Goal: Task Accomplishment & Management: Use online tool/utility

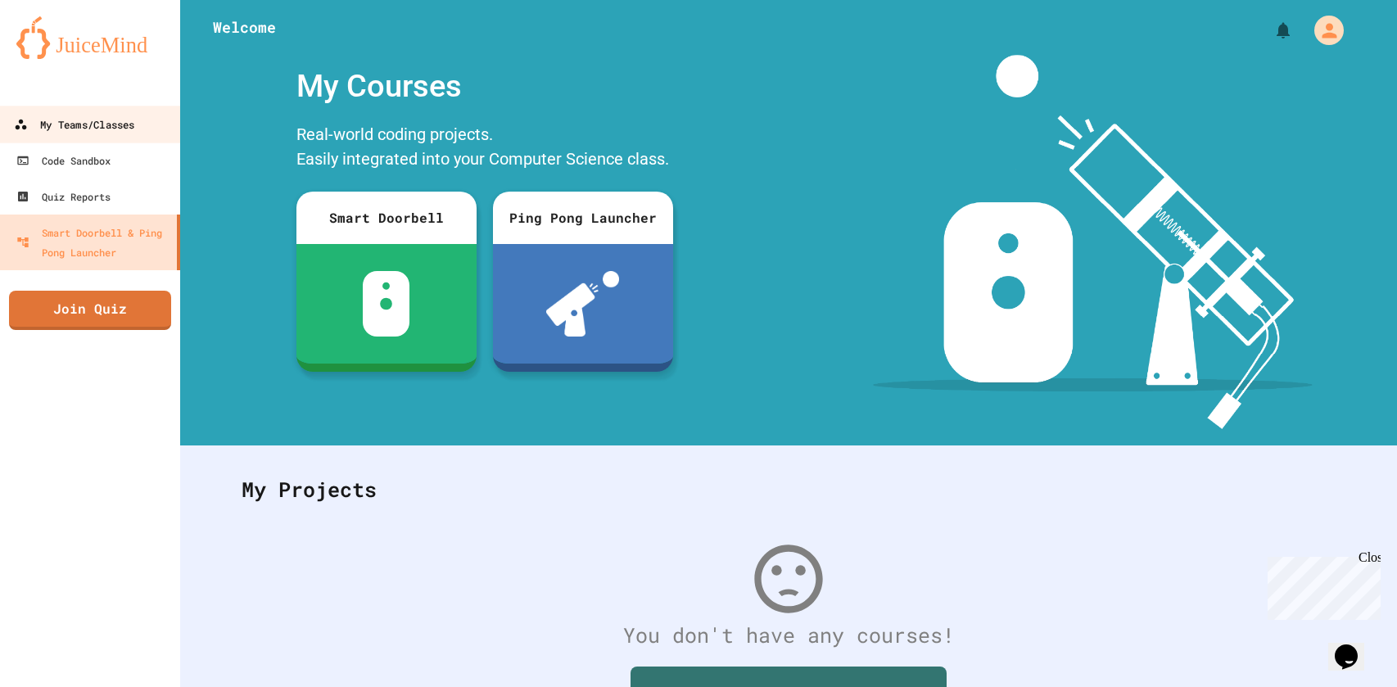
click at [118, 108] on link "My Teams/Classes" at bounding box center [91, 124] width 186 height 37
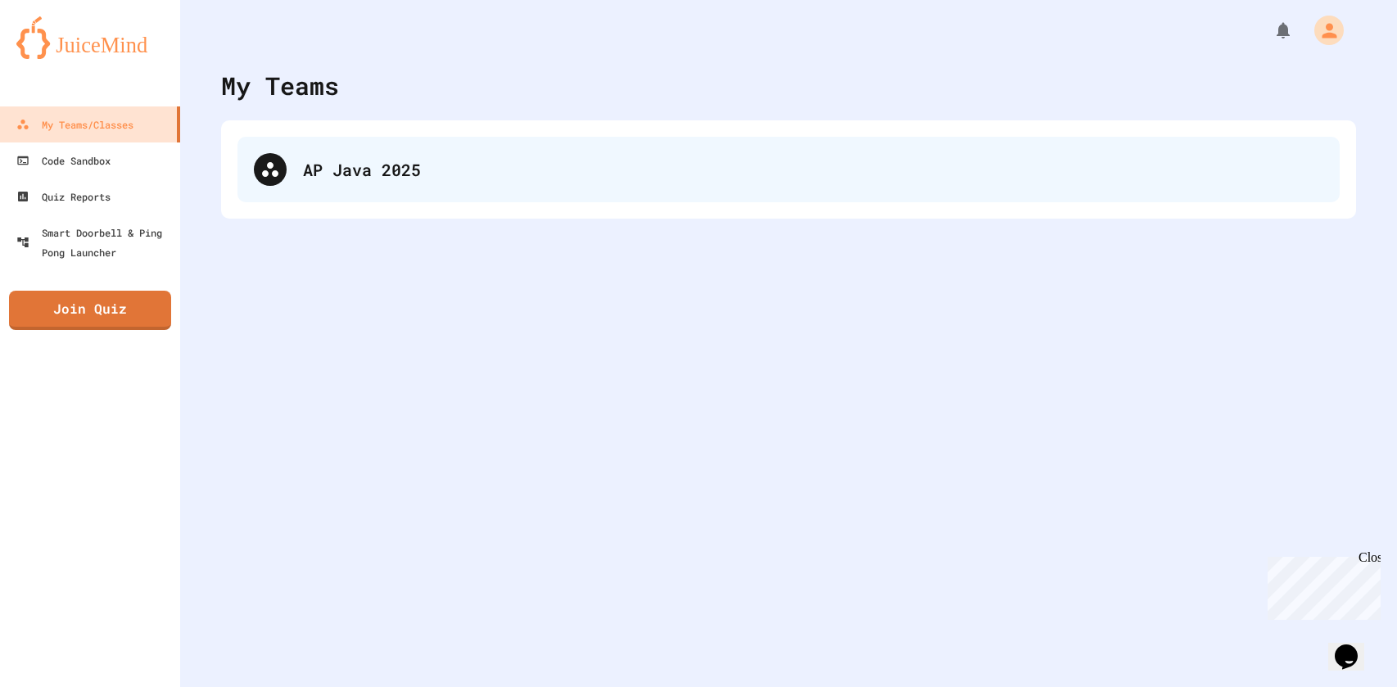
click at [514, 176] on div "AP Java 2025" at bounding box center [813, 169] width 1021 height 25
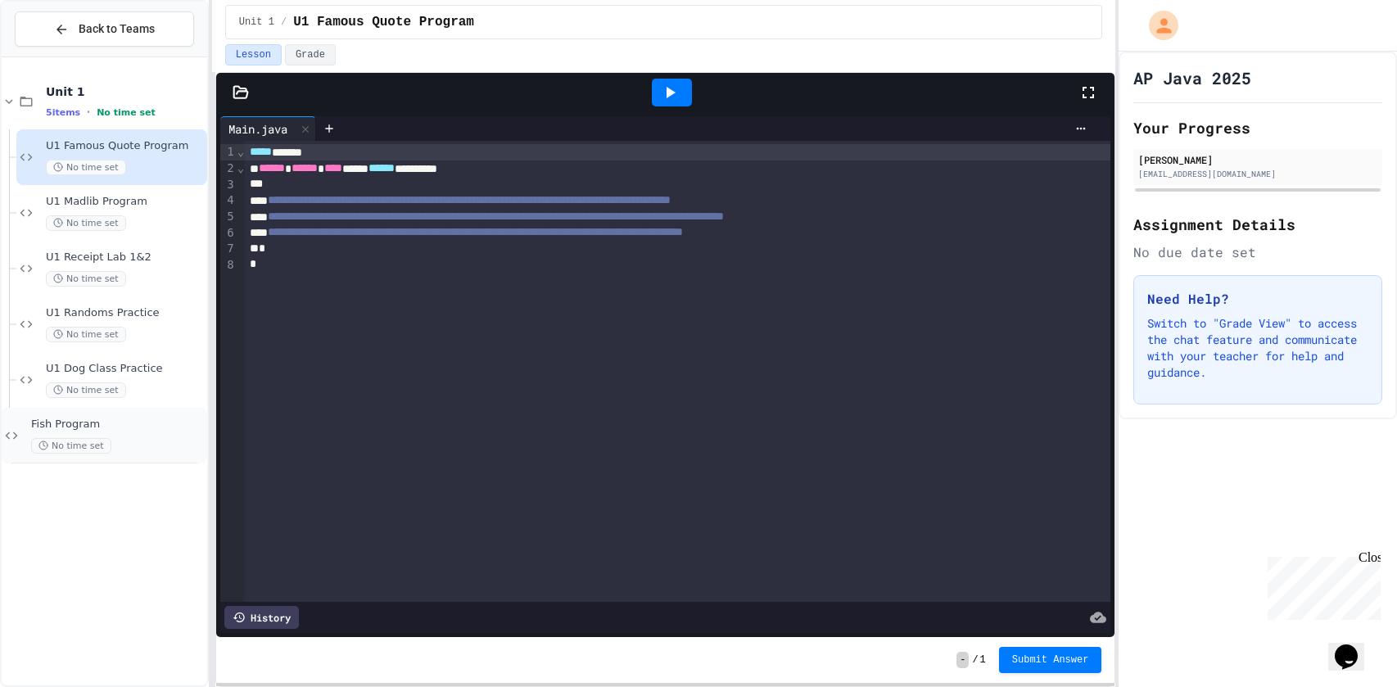
click at [150, 438] on div "No time set" at bounding box center [117, 446] width 173 height 16
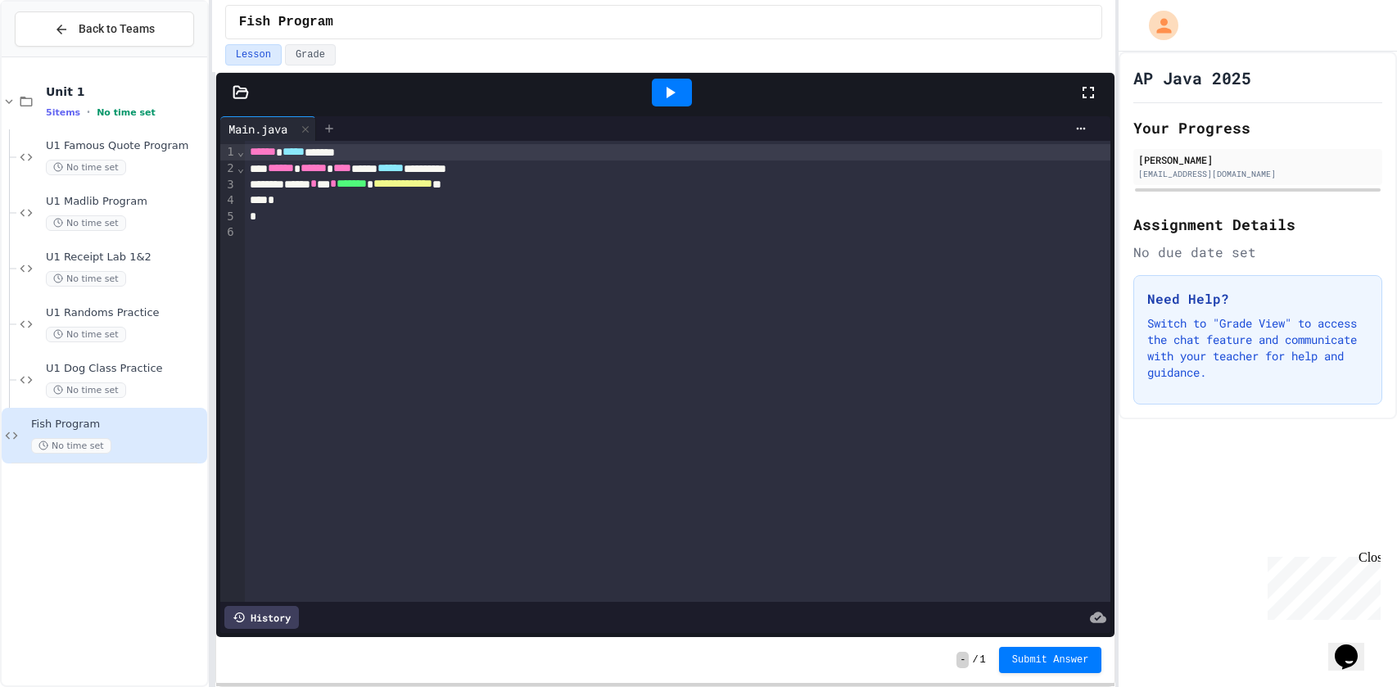
click at [336, 128] on icon at bounding box center [329, 128] width 13 height 13
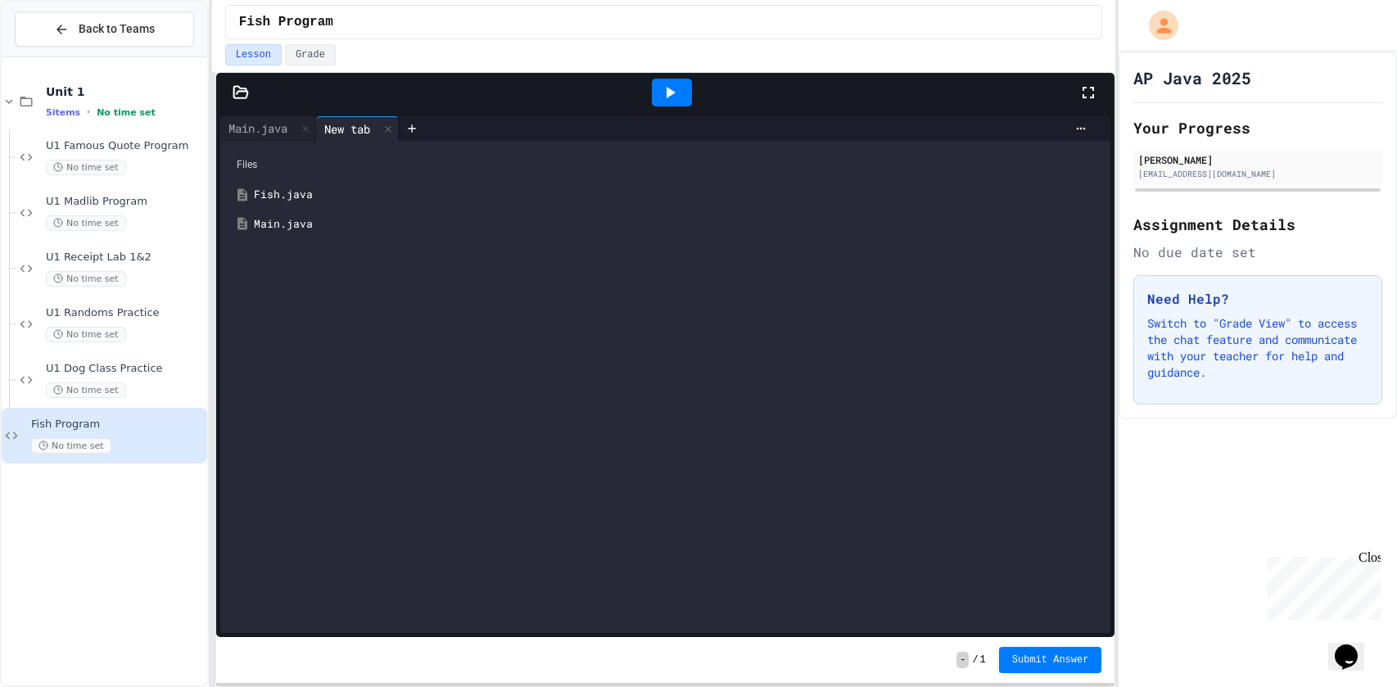
click at [301, 193] on div "Fish.java" at bounding box center [678, 195] width 848 height 16
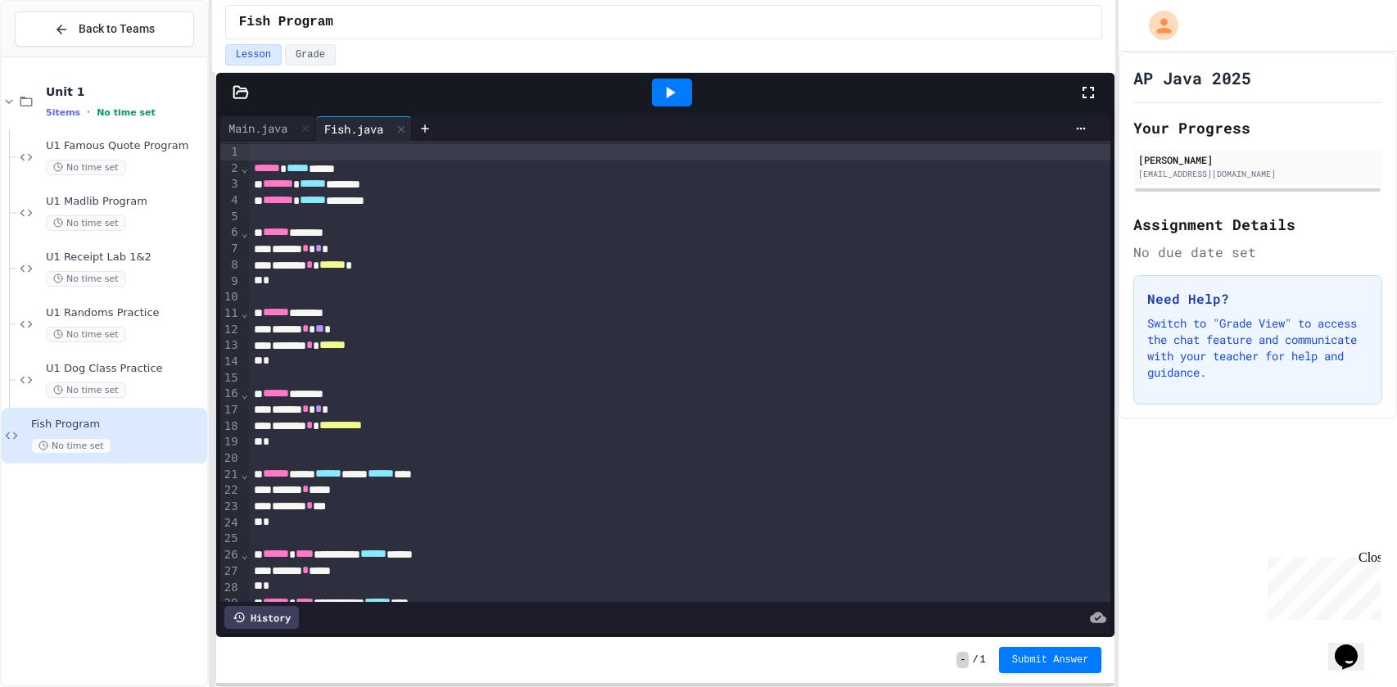
click at [1085, 84] on icon at bounding box center [1089, 93] width 20 height 20
click at [575, 165] on div "****** ***** *****" at bounding box center [680, 169] width 863 height 16
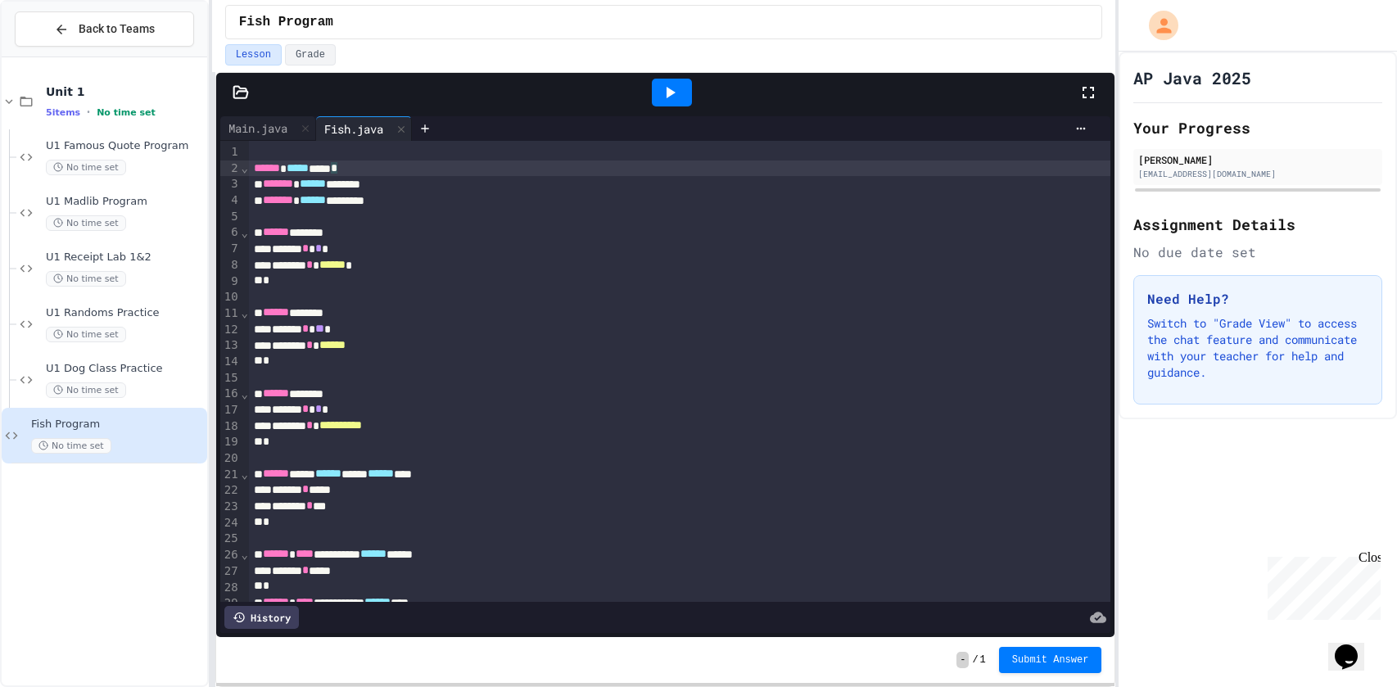
click at [533, 156] on div at bounding box center [680, 152] width 863 height 16
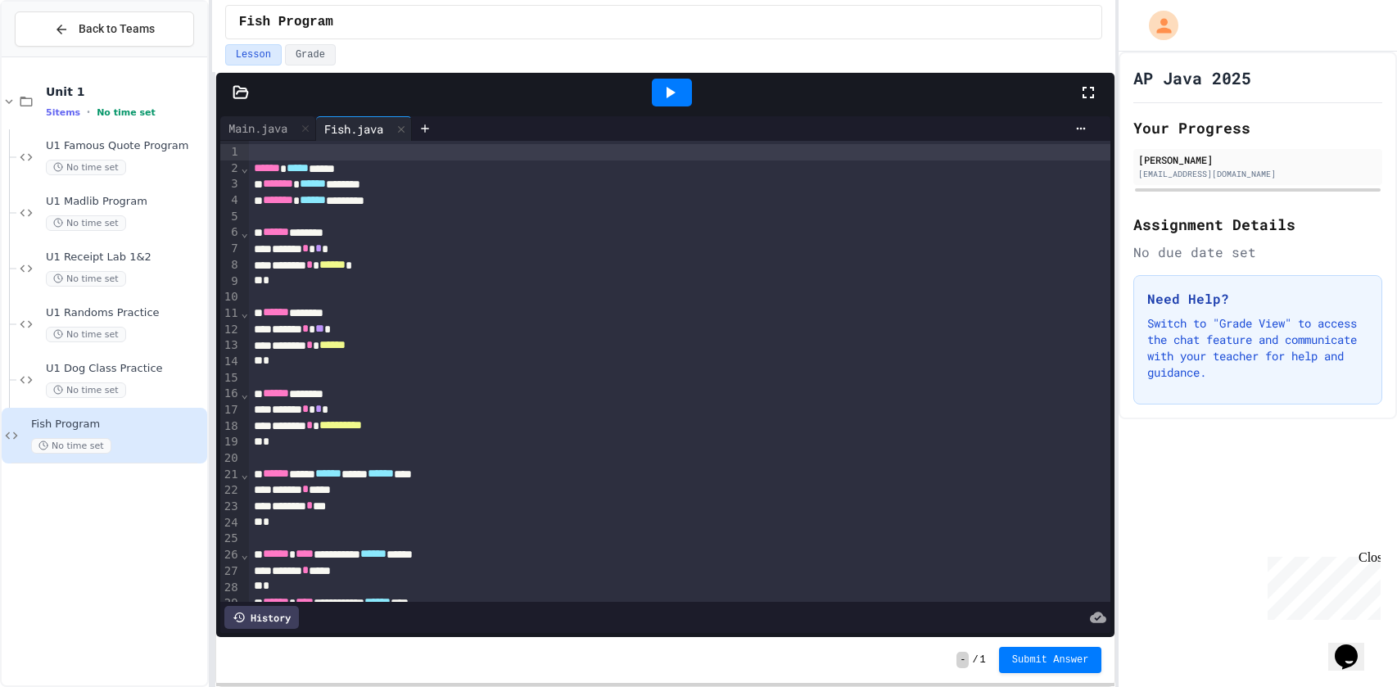
click at [1086, 84] on icon at bounding box center [1089, 93] width 20 height 20
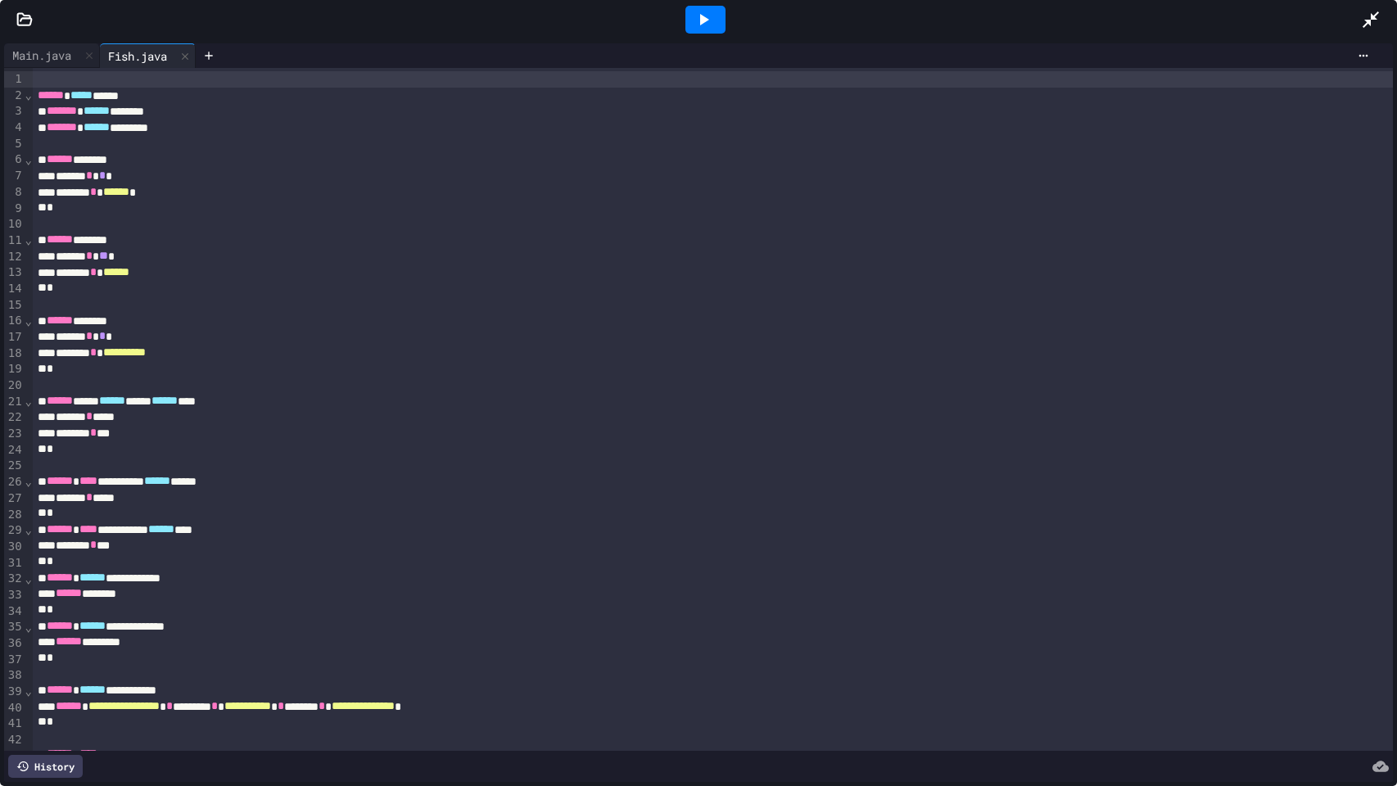
click at [721, 23] on div at bounding box center [706, 20] width 40 height 28
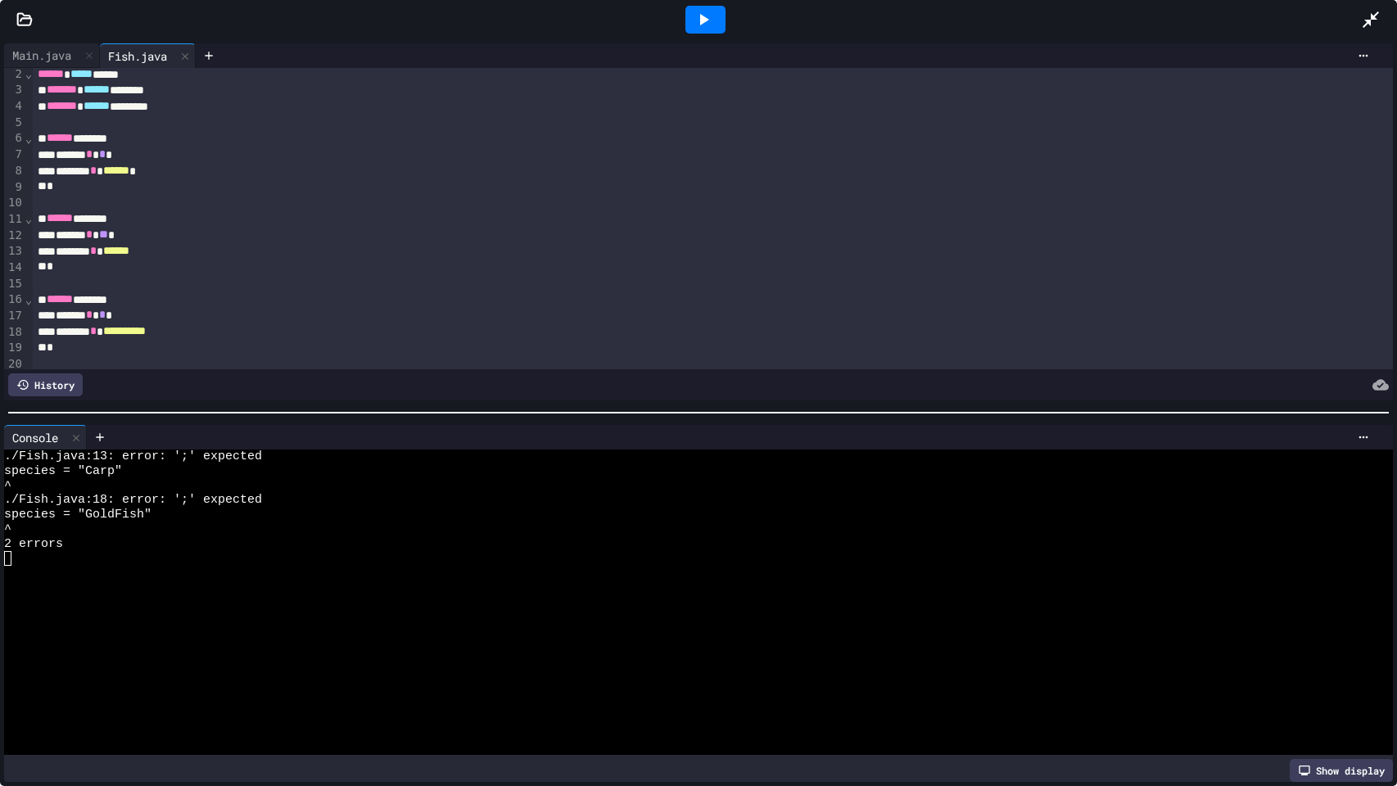
scroll to position [23, 0]
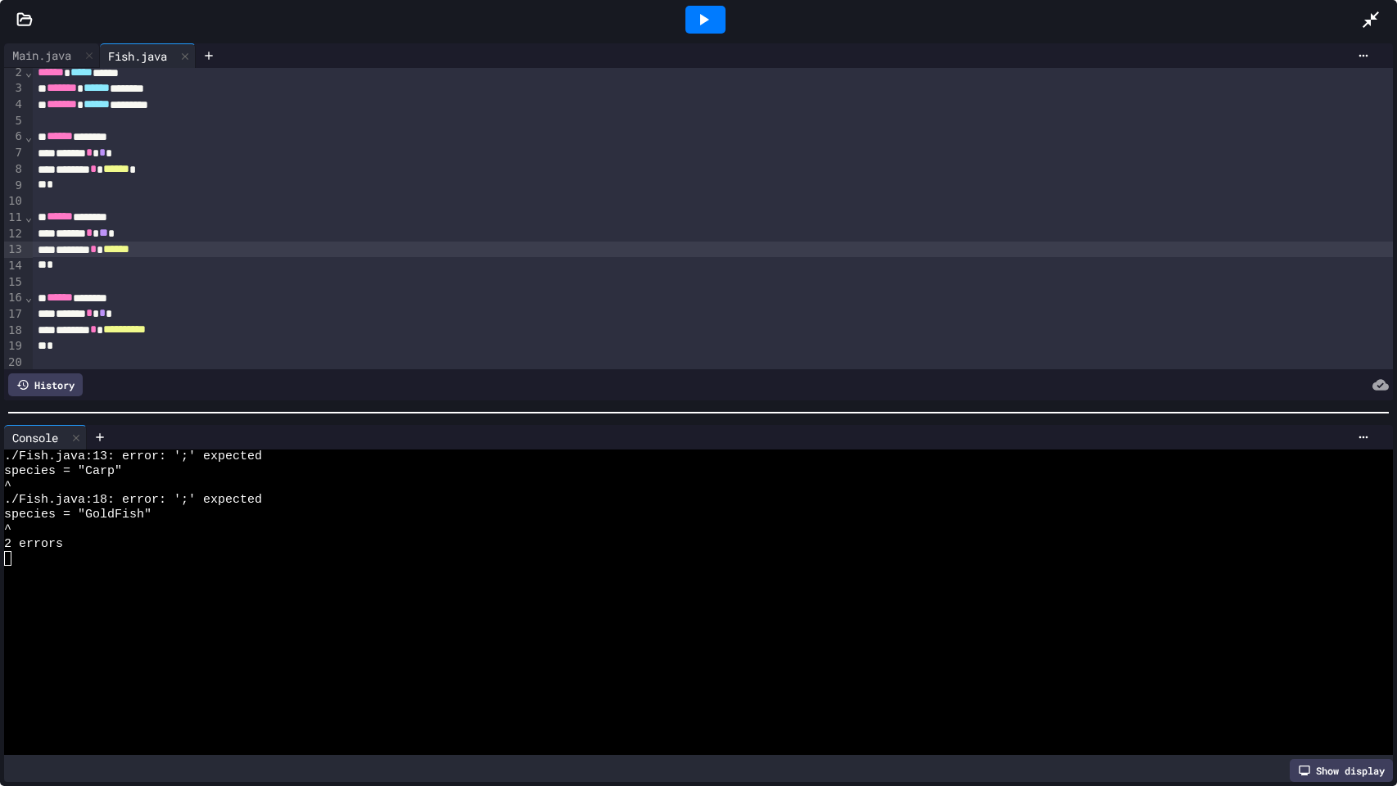
click at [217, 254] on div "******* * ******" at bounding box center [713, 250] width 1361 height 16
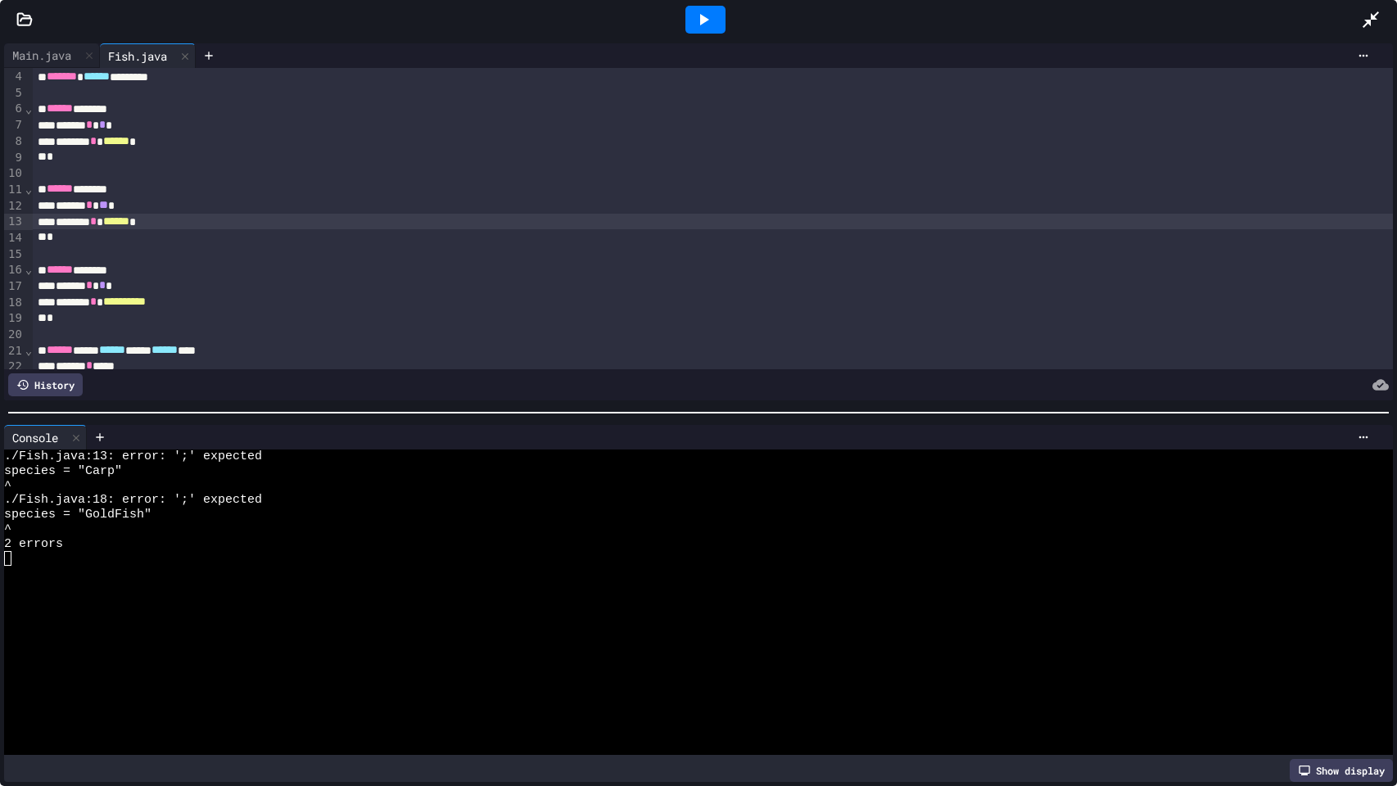
click at [262, 303] on div "**********" at bounding box center [713, 302] width 1361 height 16
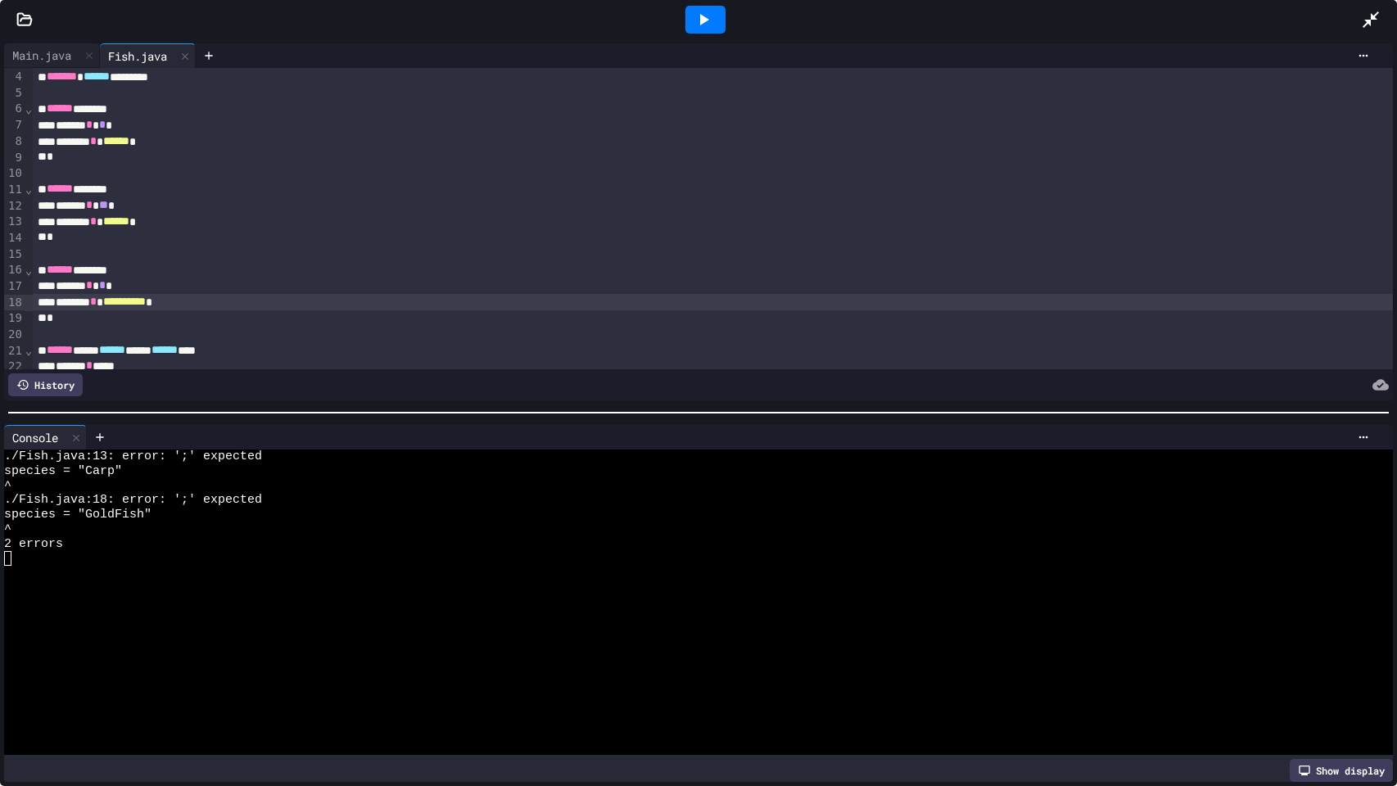
click at [726, 17] on div at bounding box center [705, 20] width 57 height 44
click at [722, 17] on div at bounding box center [706, 20] width 40 height 28
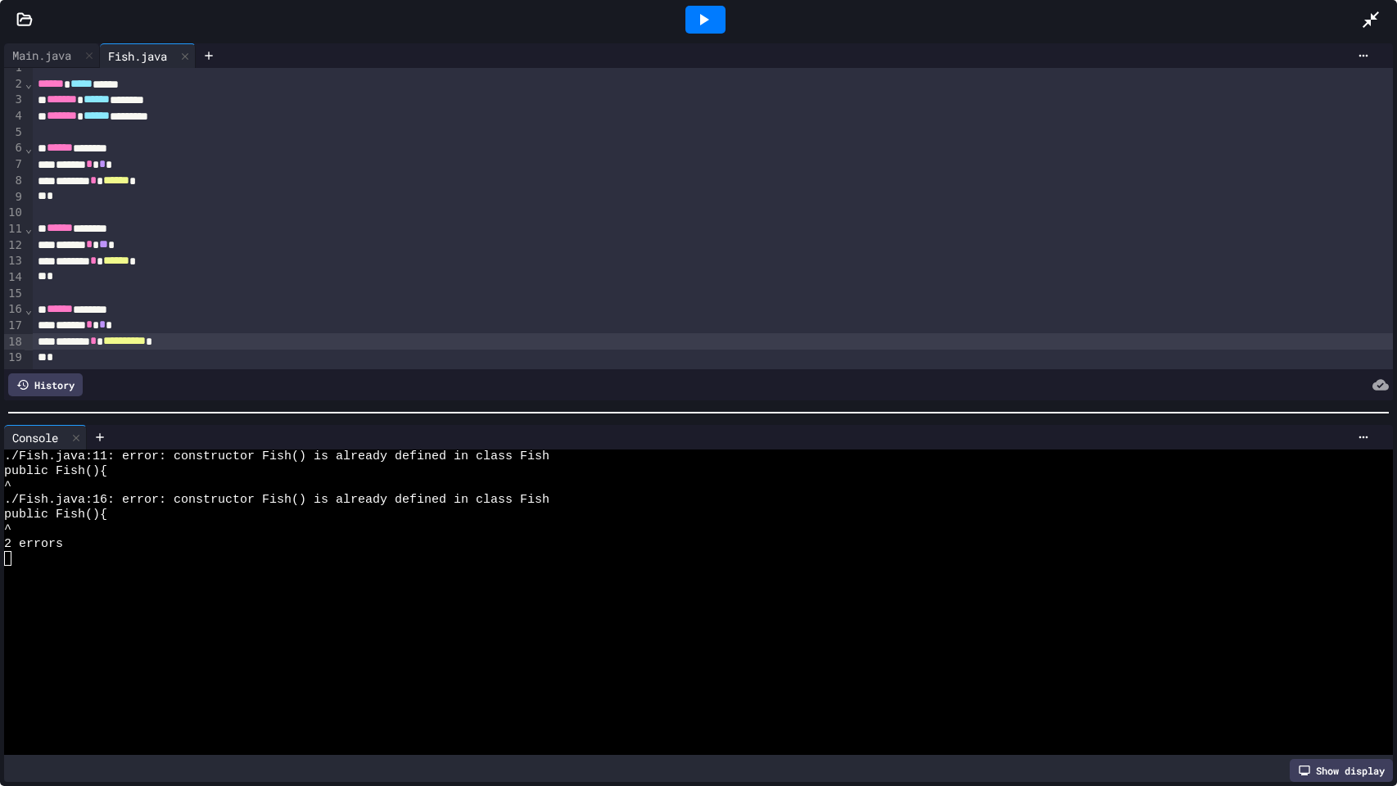
scroll to position [12, 0]
click at [129, 233] on div "****** *******" at bounding box center [713, 228] width 1361 height 16
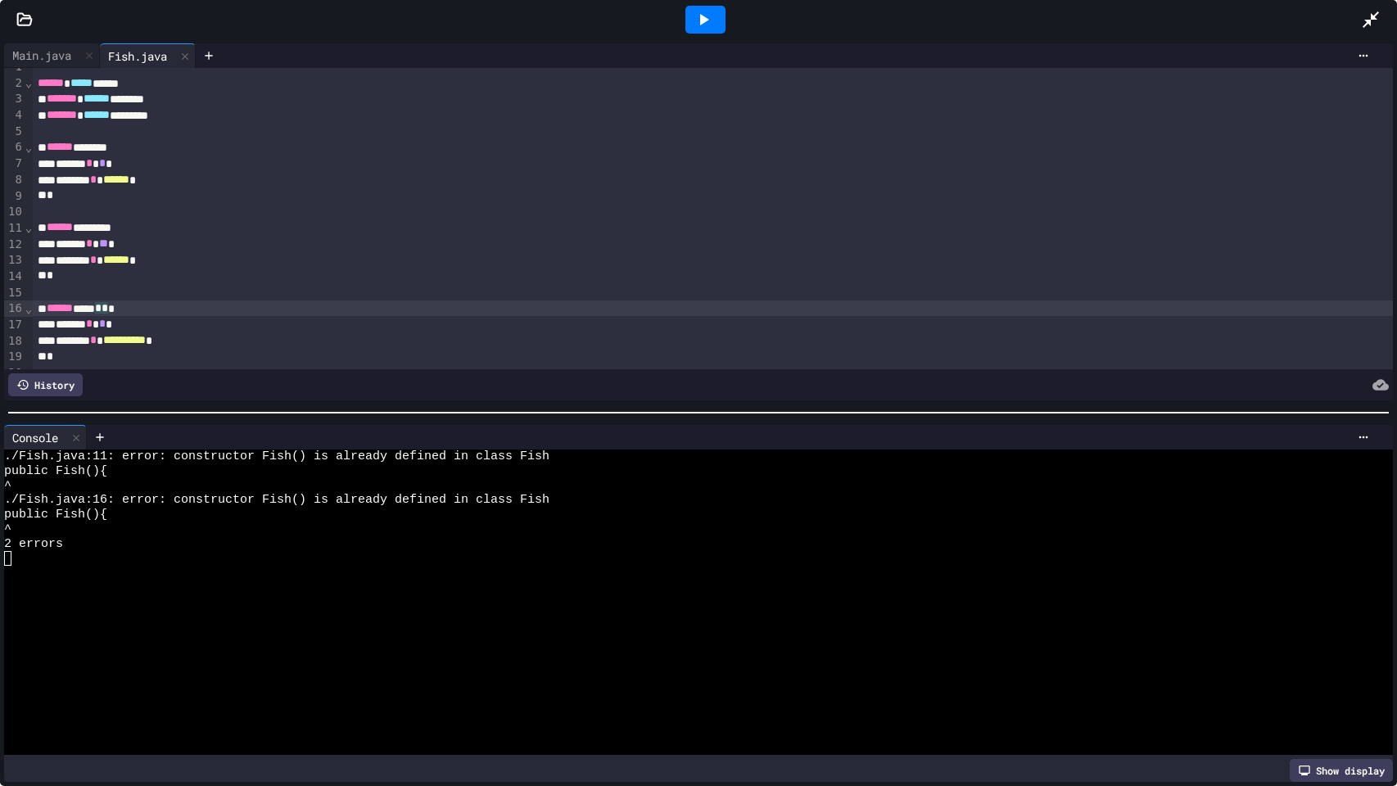
click at [128, 308] on div "****** **** * * *" at bounding box center [713, 309] width 1361 height 16
click at [72, 53] on div "Main.java" at bounding box center [41, 55] width 75 height 17
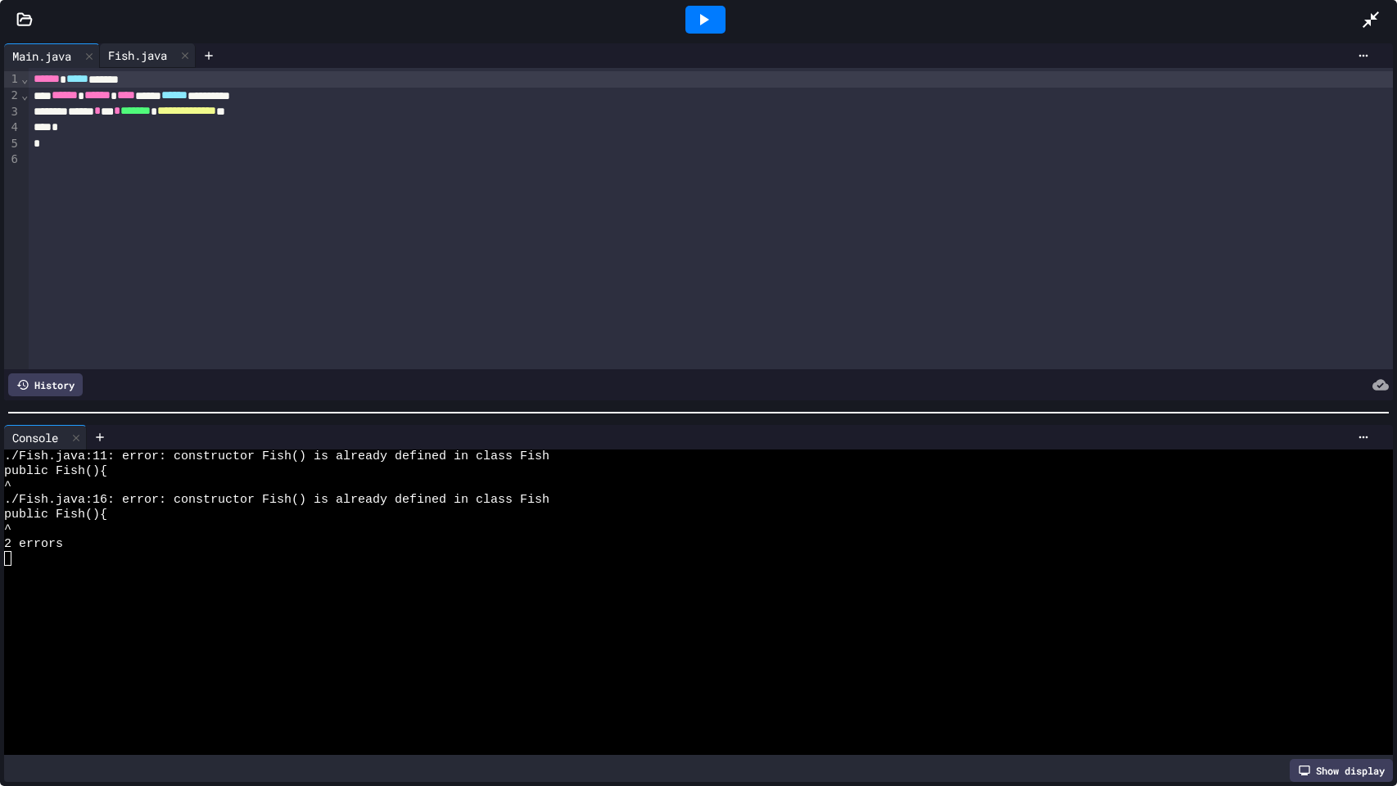
click at [131, 48] on div "Fish.java" at bounding box center [137, 55] width 75 height 17
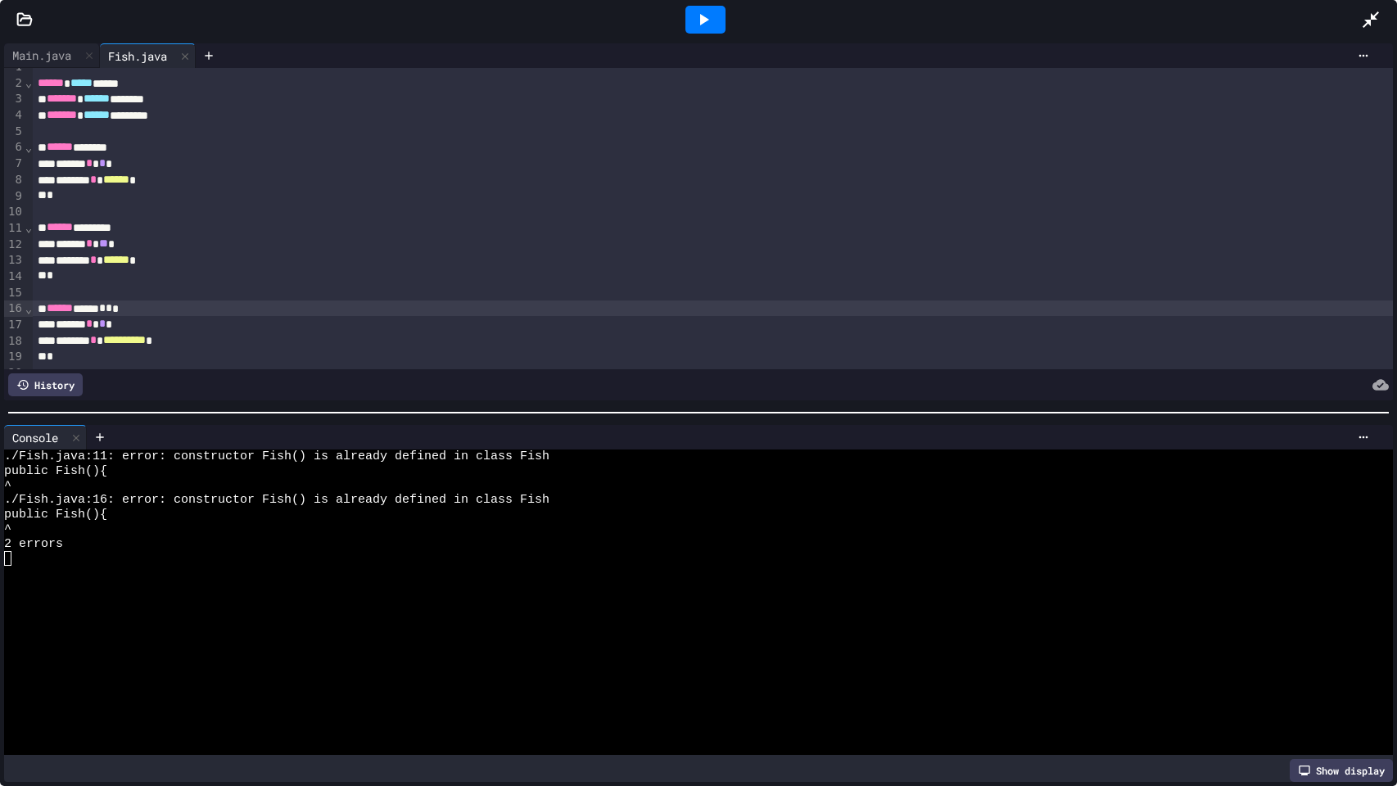
click at [691, 13] on div at bounding box center [706, 20] width 40 height 28
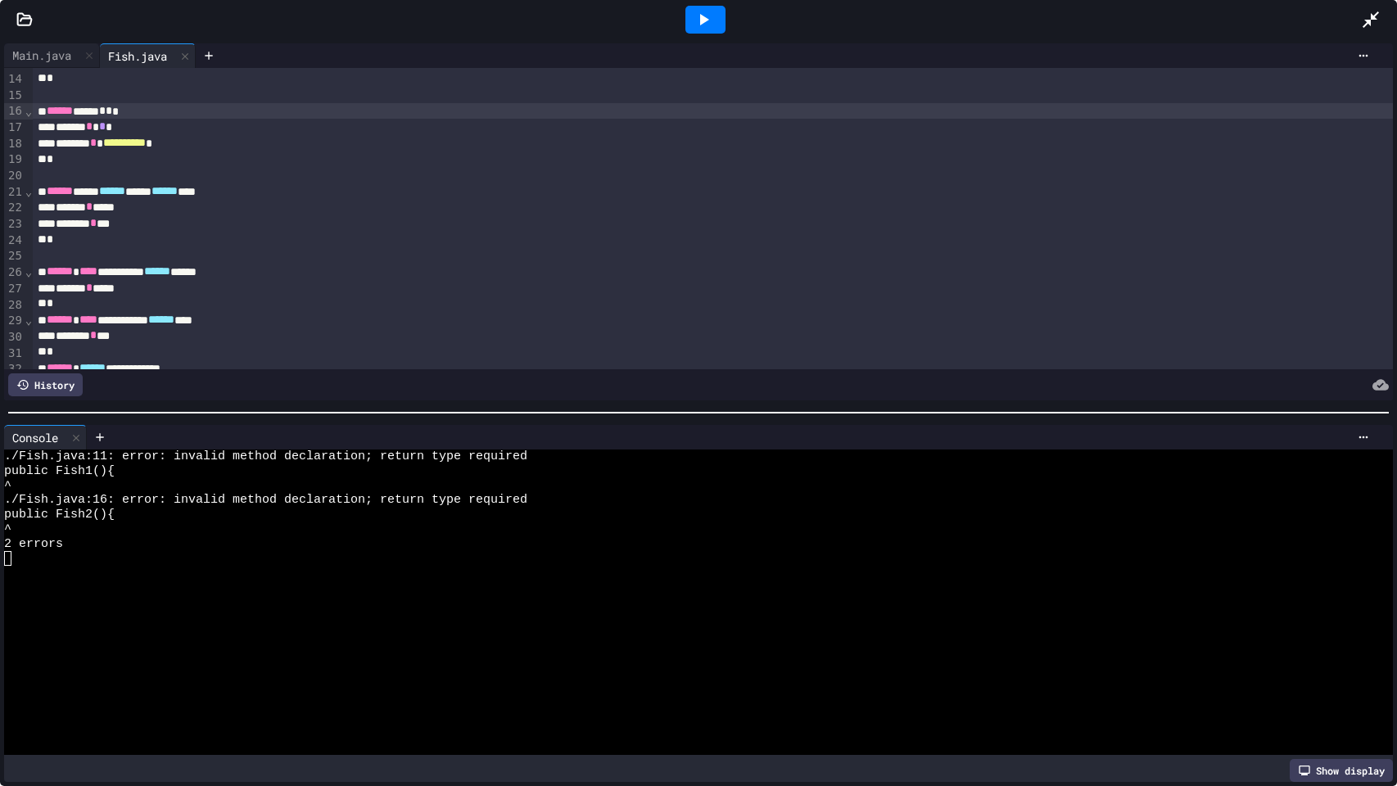
scroll to position [213, 0]
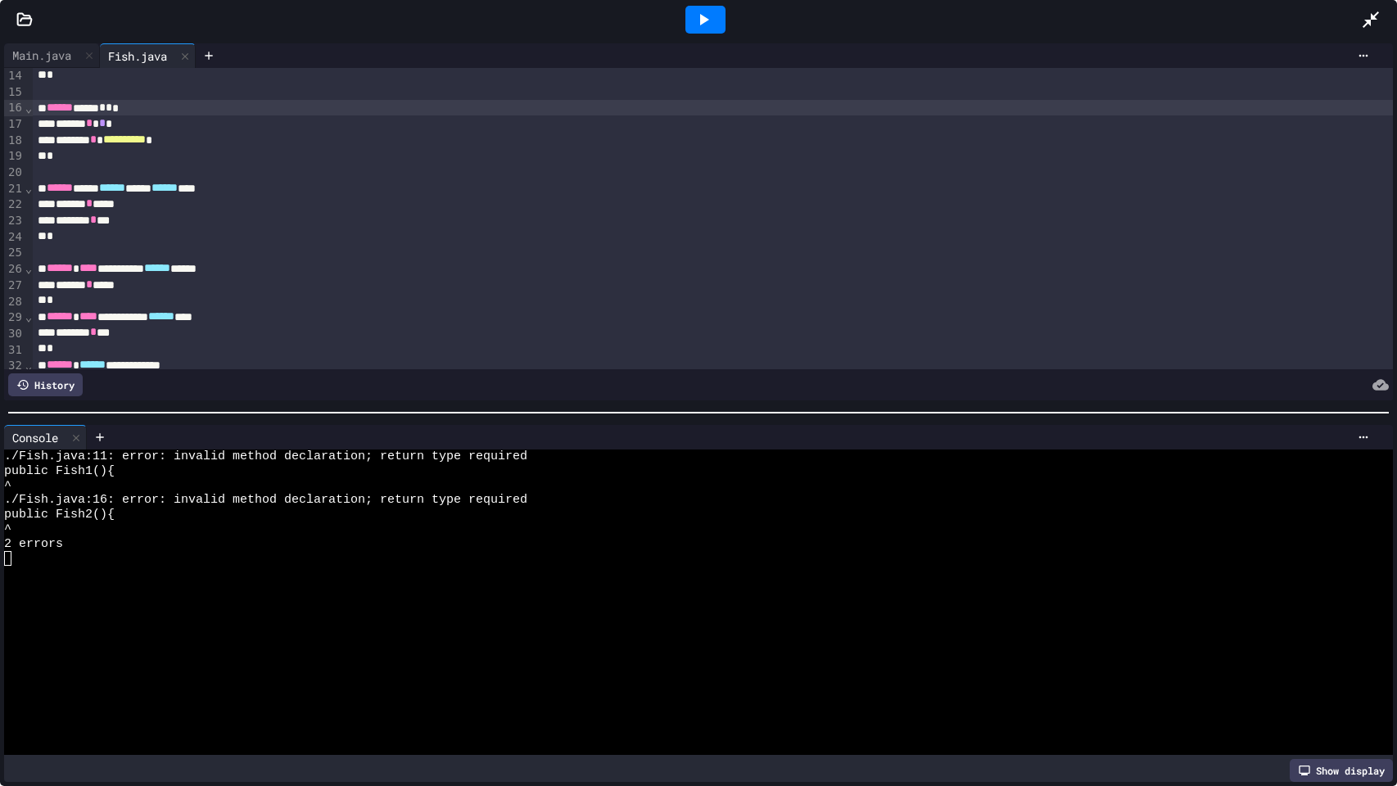
click at [116, 230] on div "*" at bounding box center [713, 237] width 1361 height 16
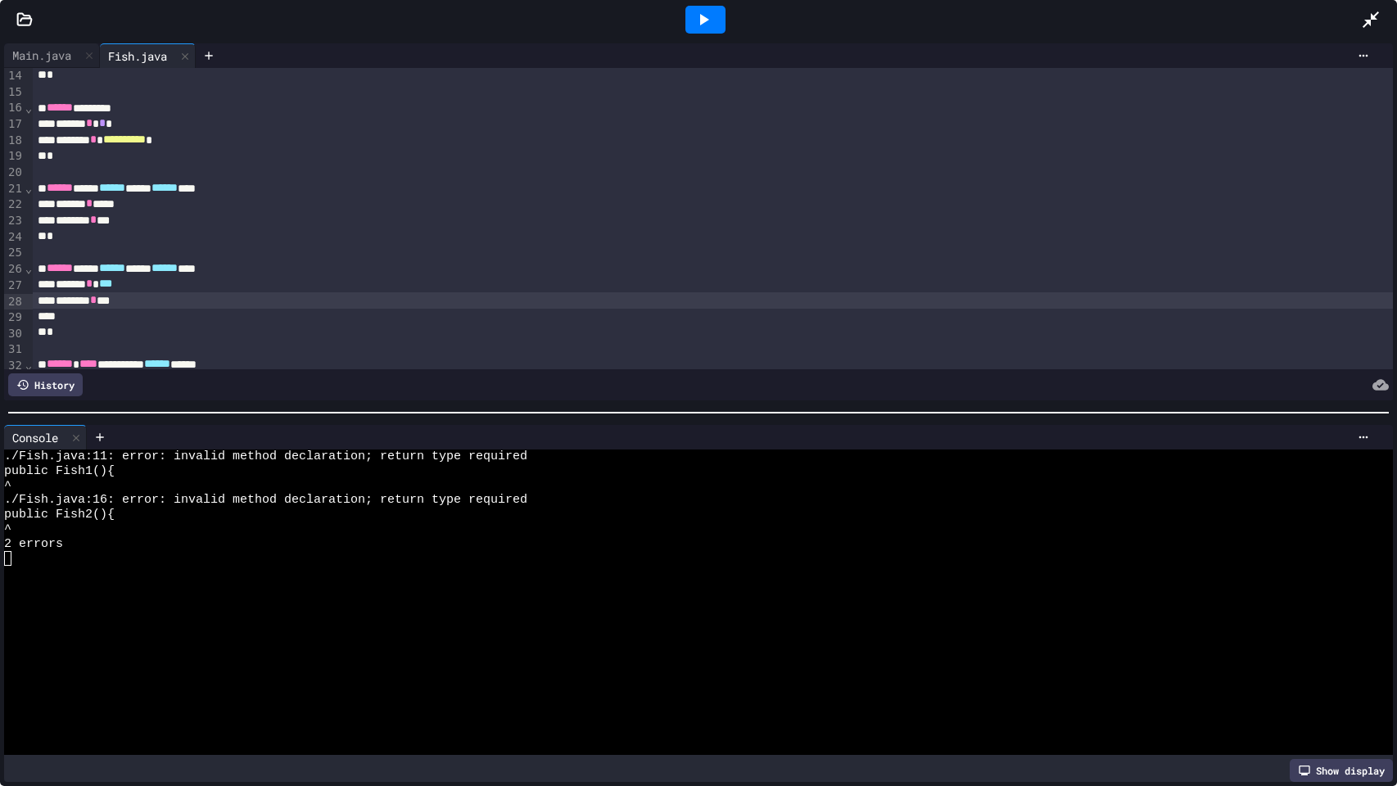
click at [123, 269] on div "****** ***** ****** **** ****** ***" at bounding box center [713, 268] width 1361 height 16
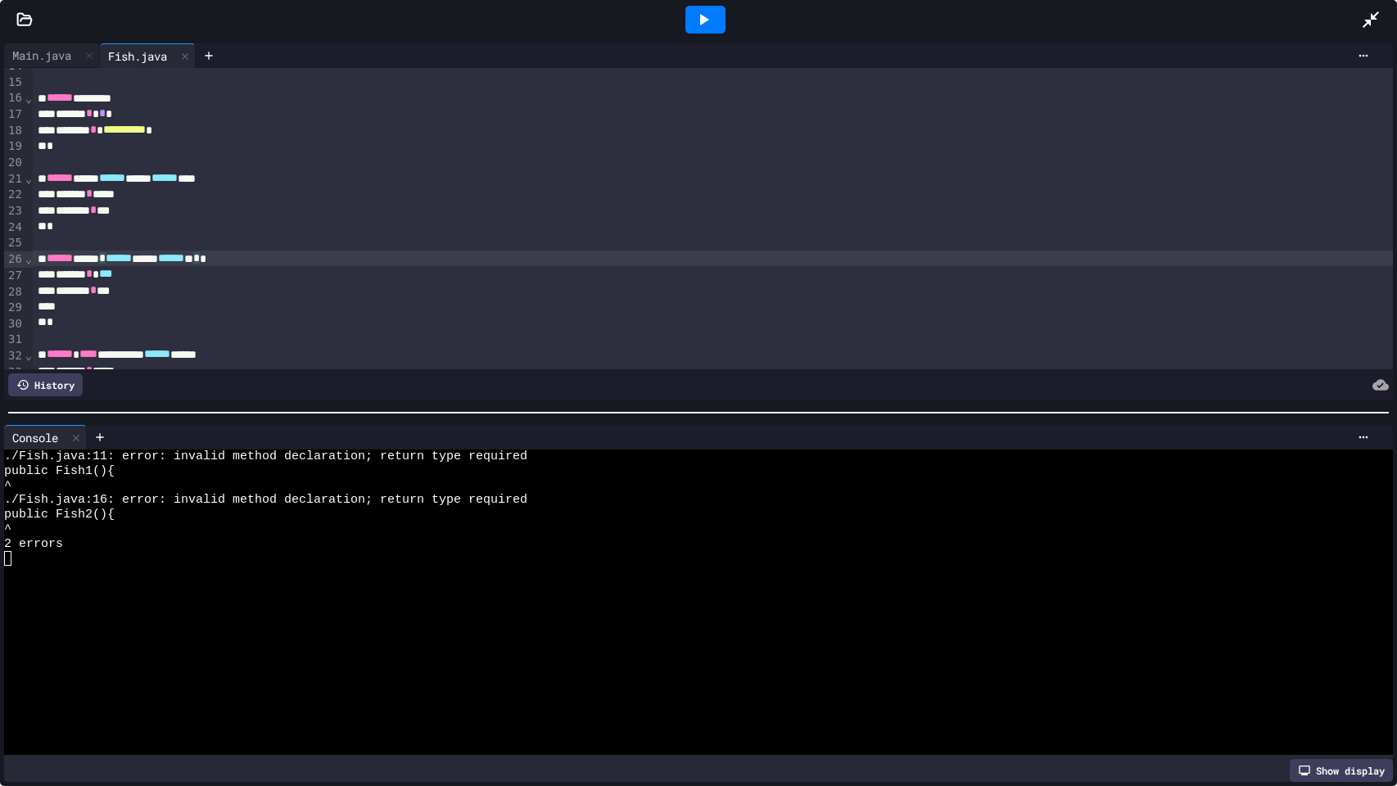
scroll to position [224, 0]
click at [298, 276] on div "****** * ***" at bounding box center [713, 273] width 1361 height 16
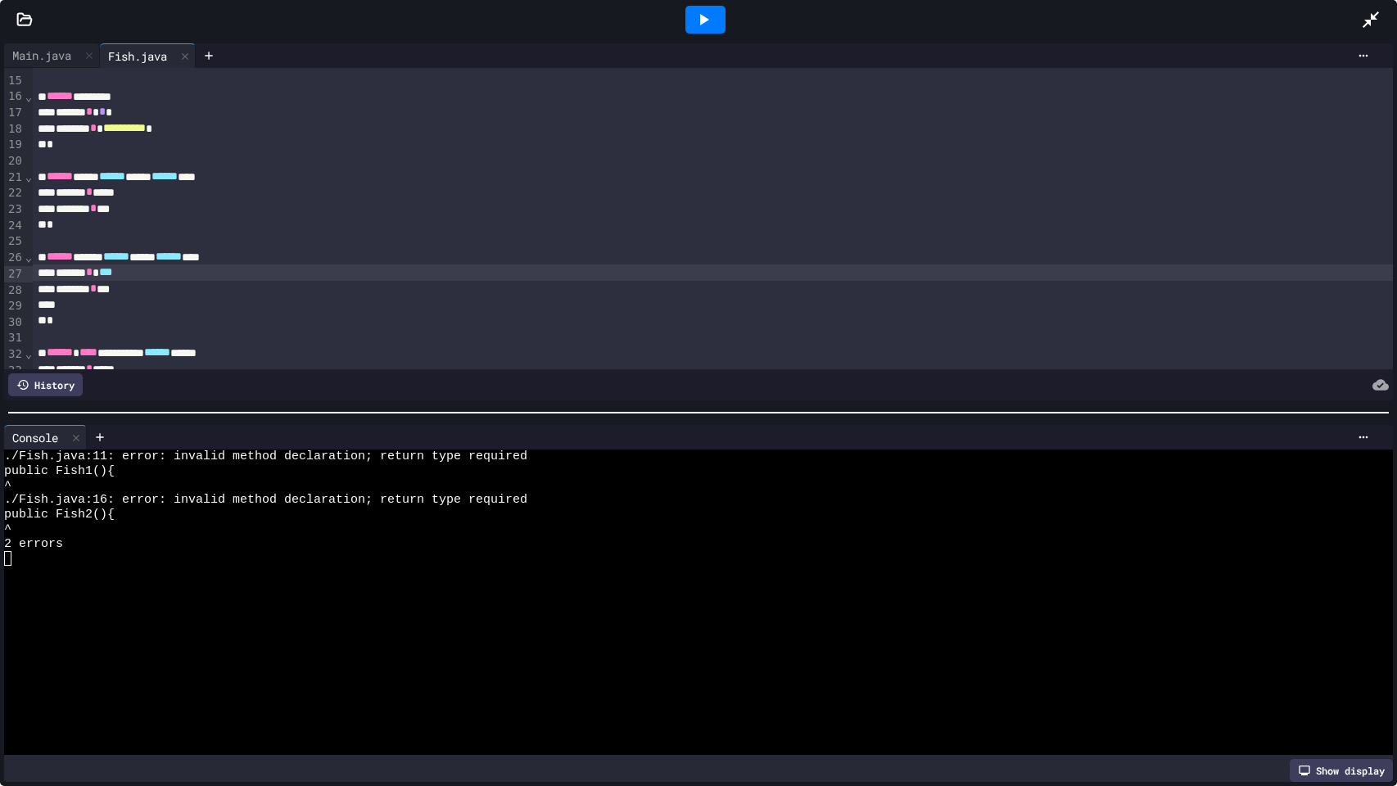
click at [287, 319] on div "*" at bounding box center [713, 321] width 1361 height 16
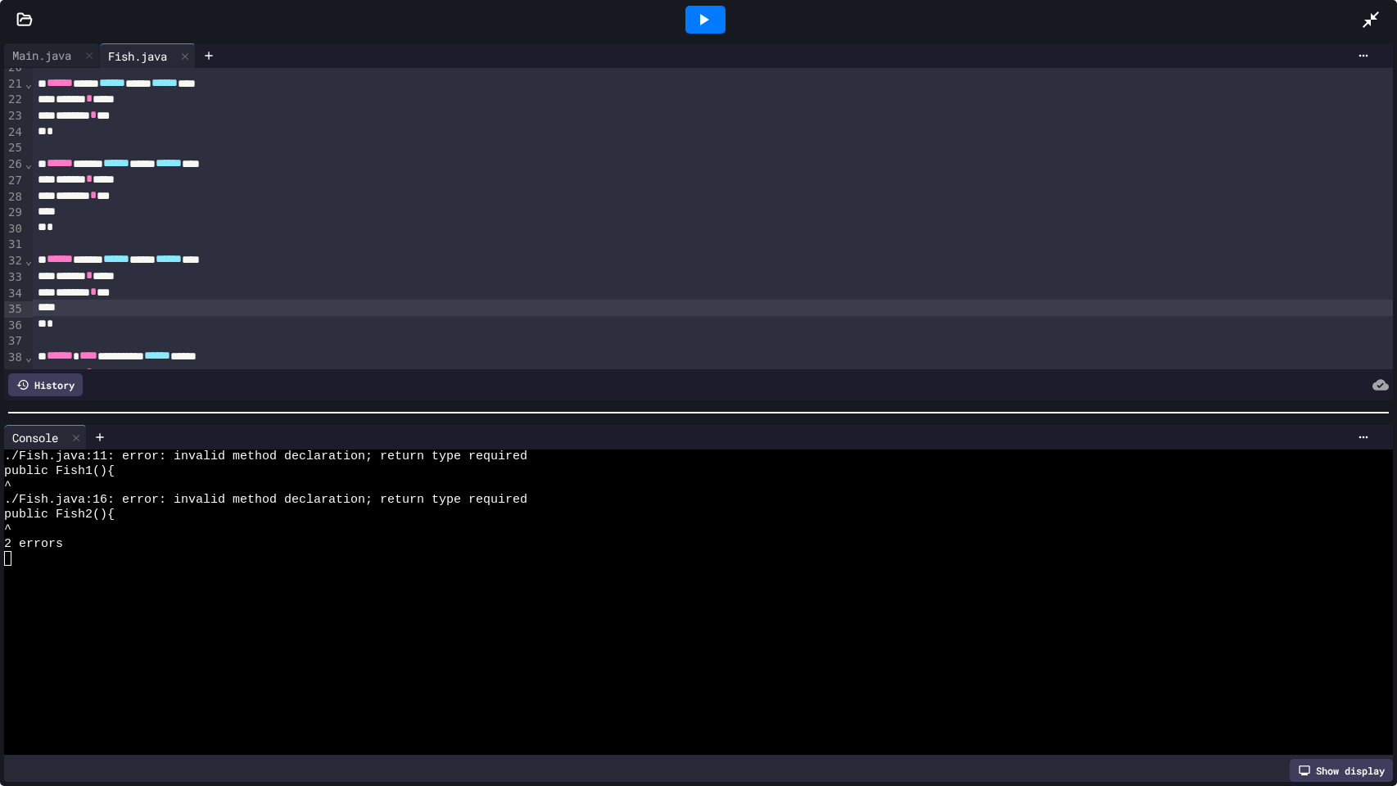
scroll to position [321, 0]
click at [713, 19] on div at bounding box center [706, 20] width 40 height 28
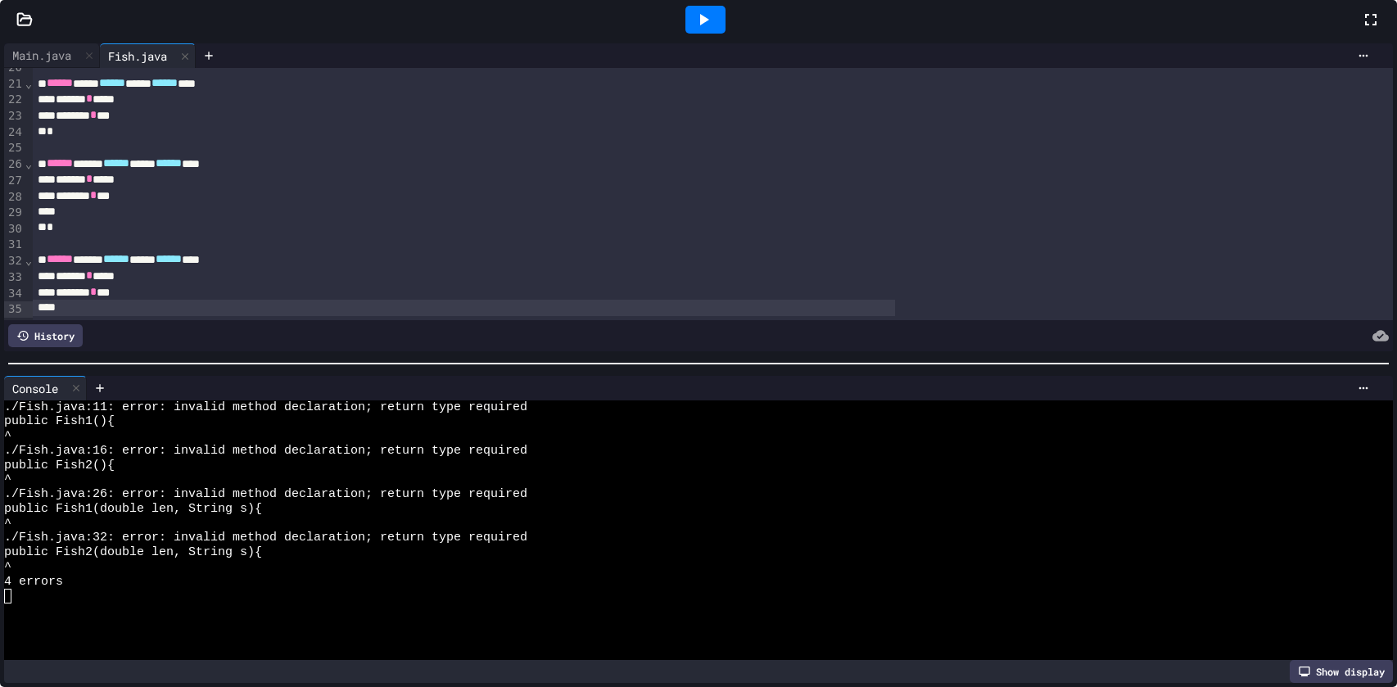
scroll to position [14, 0]
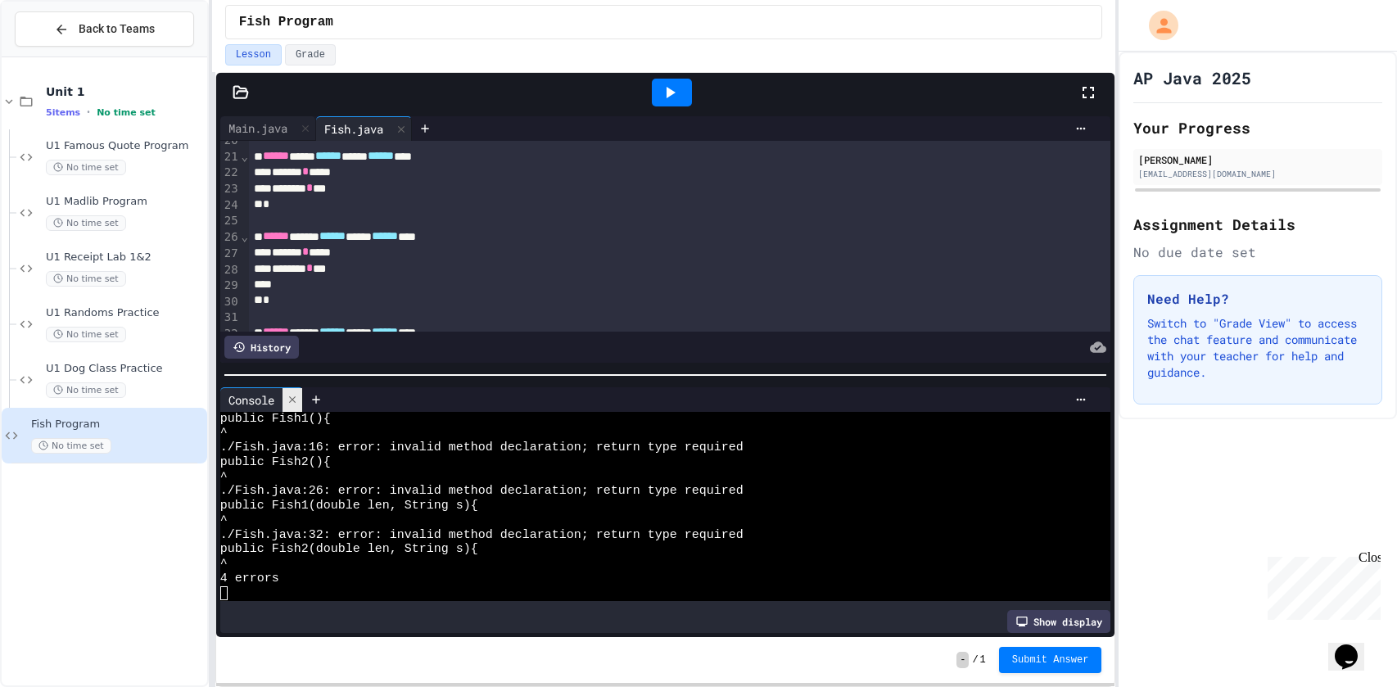
click at [289, 394] on icon at bounding box center [292, 399] width 11 height 11
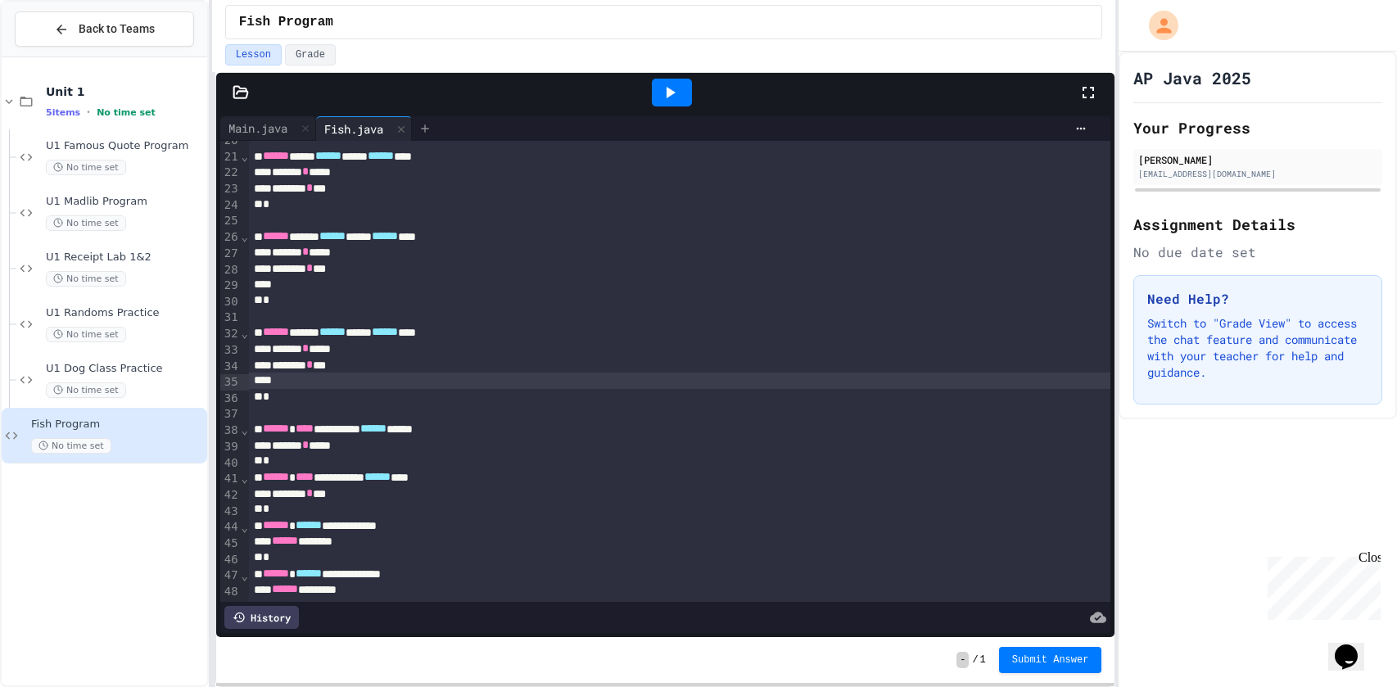
click at [423, 120] on div at bounding box center [425, 128] width 26 height 25
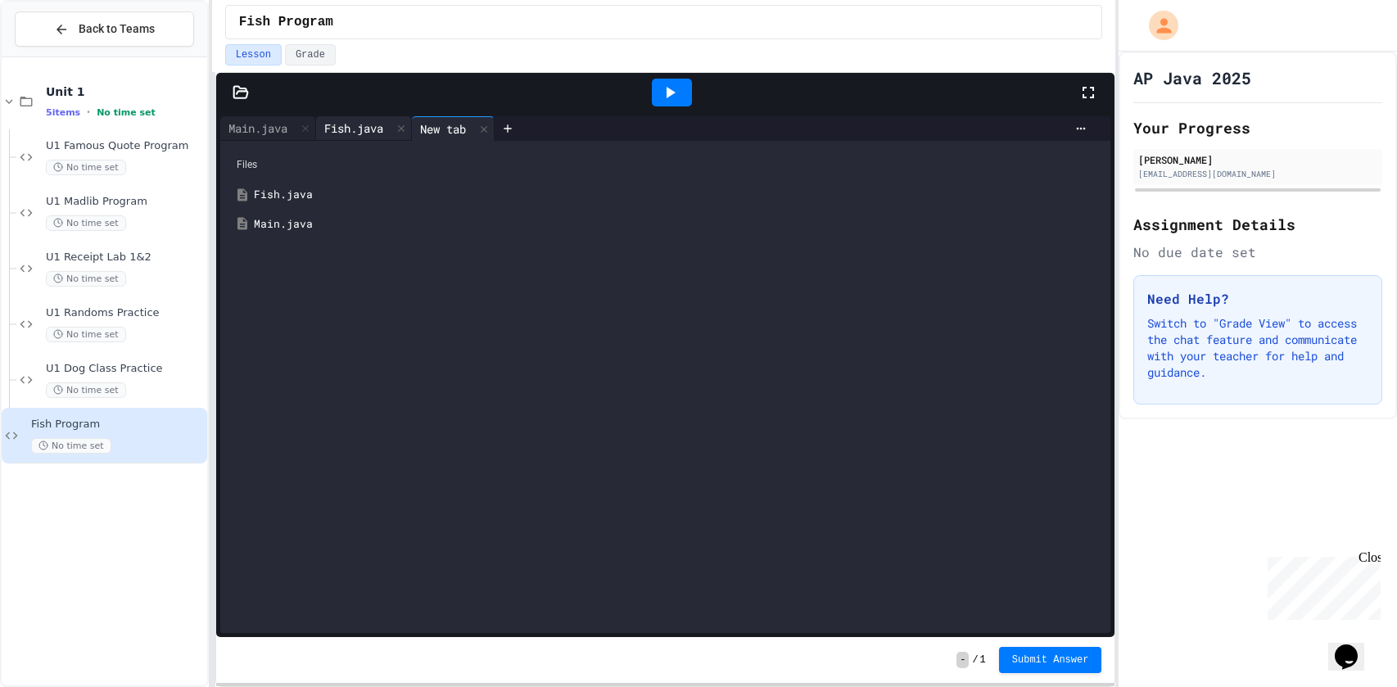
click at [384, 123] on div "Fish.java" at bounding box center [353, 128] width 75 height 17
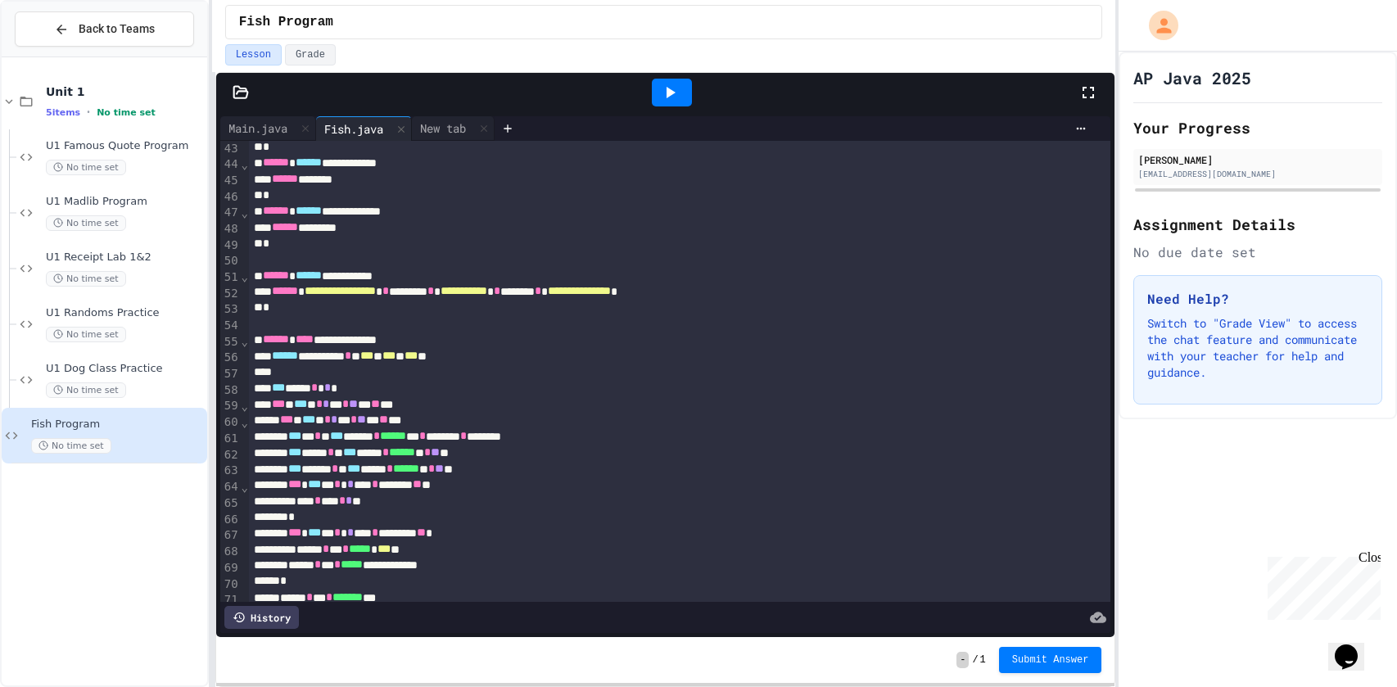
scroll to position [691, 0]
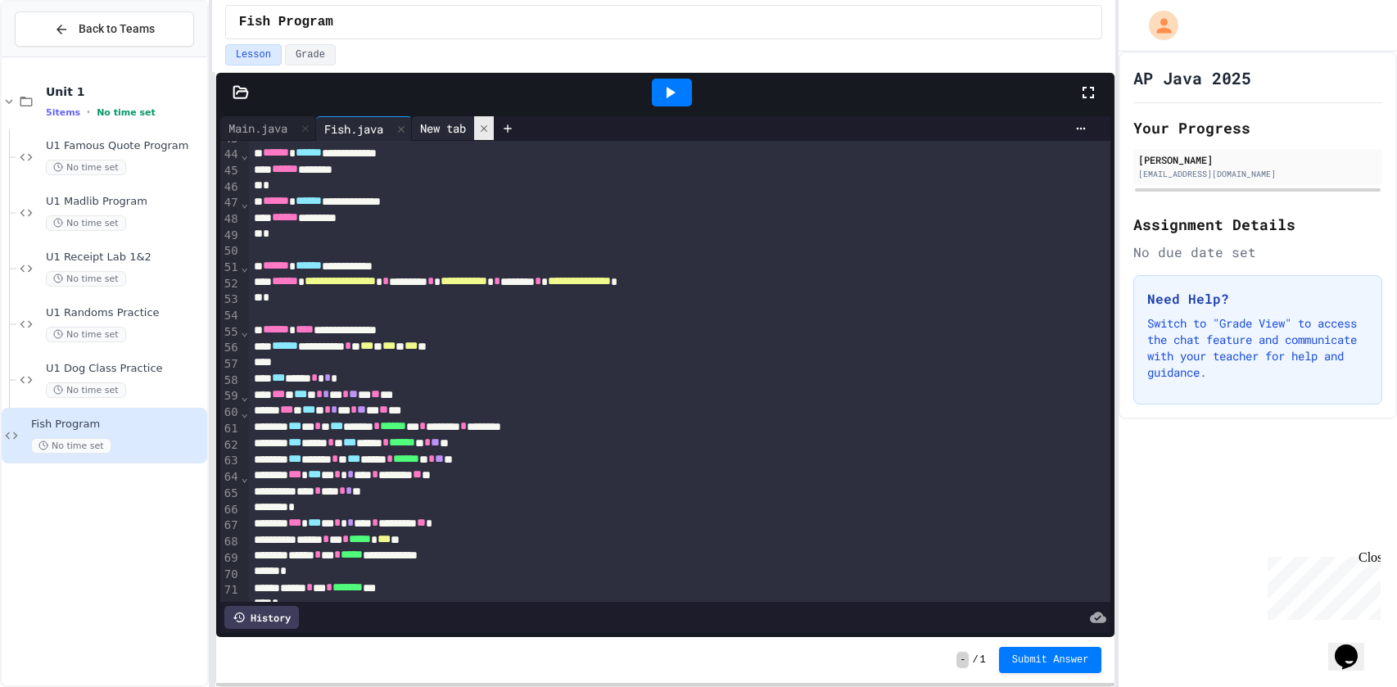
click at [485, 130] on div at bounding box center [484, 128] width 20 height 24
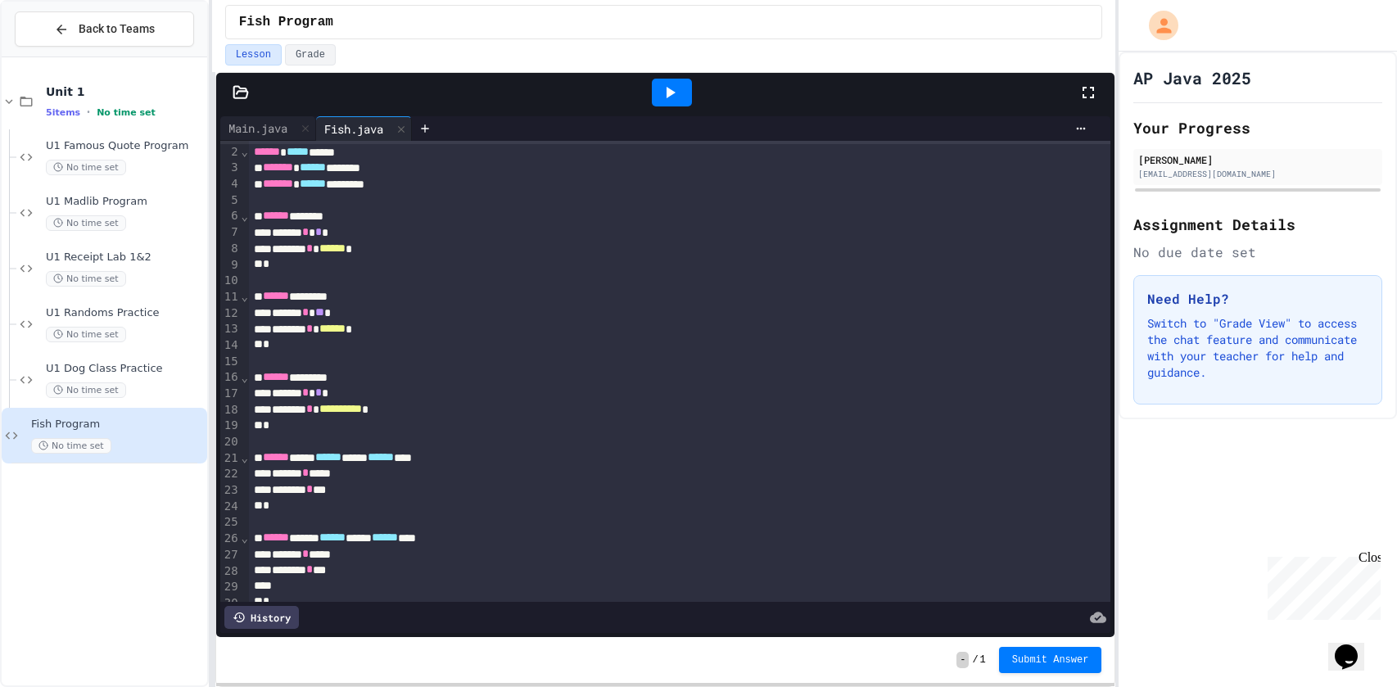
scroll to position [0, 0]
